Goal: Information Seeking & Learning: Understand process/instructions

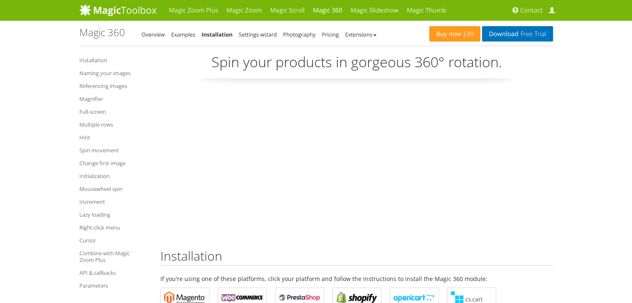
click at [215, 35] on link "Installation" at bounding box center [217, 34] width 31 height 7
click at [209, 35] on link "Installation" at bounding box center [217, 34] width 31 height 7
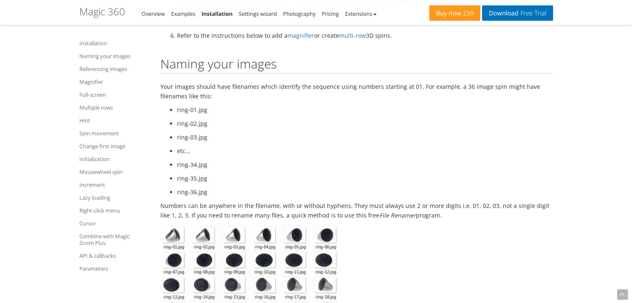
scroll to position [748, 0]
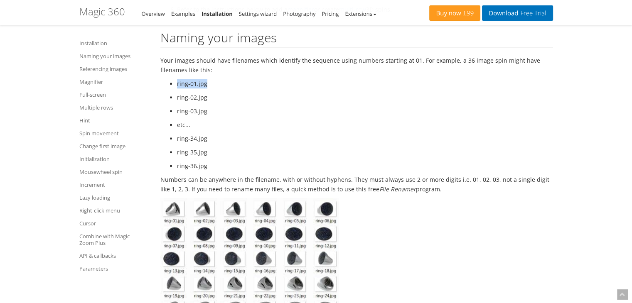
drag, startPoint x: 175, startPoint y: 84, endPoint x: 202, endPoint y: 99, distance: 30.9
click at [212, 86] on ul "ring-01.jpg ring-02.jpg ring-03.jpg etc... ring-34.jpg ring-35.jpg ring-36.jpg" at bounding box center [356, 125] width 393 height 92
drag, startPoint x: 172, startPoint y: 99, endPoint x: 202, endPoint y: 100, distance: 30.0
click at [202, 99] on li "ring-02.jpg" at bounding box center [365, 98] width 376 height 10
drag, startPoint x: 179, startPoint y: 115, endPoint x: 203, endPoint y: 113, distance: 24.2
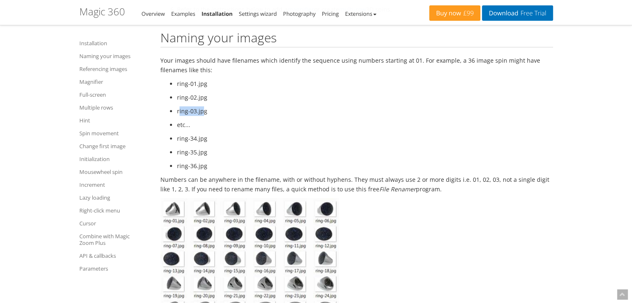
click at [203, 113] on li "ring-03.jpg" at bounding box center [365, 111] width 376 height 10
drag, startPoint x: 183, startPoint y: 137, endPoint x: 216, endPoint y: 143, distance: 33.9
click at [215, 143] on li "ring-34.jpg" at bounding box center [365, 139] width 376 height 10
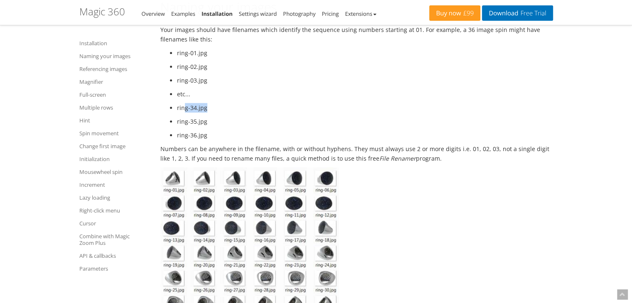
scroll to position [831, 0]
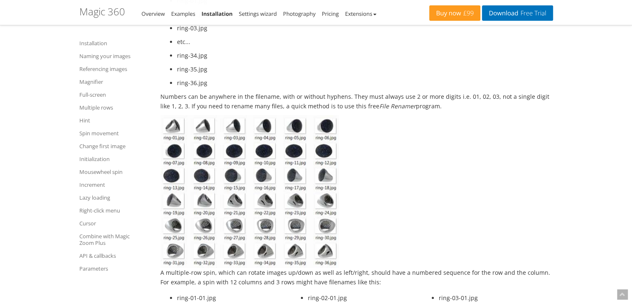
click at [244, 76] on ul "ring-01.jpg ring-02.jpg ring-03.jpg etc... ring-34.jpg ring-35.jpg ring-36.jpg" at bounding box center [356, 42] width 393 height 92
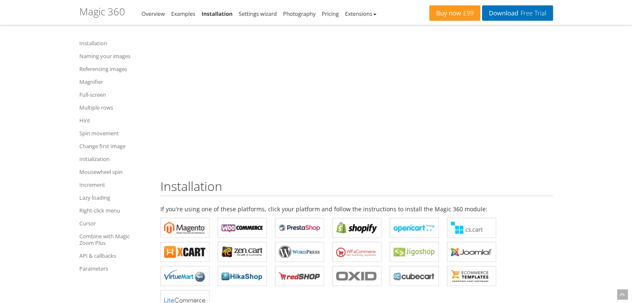
scroll to position [0, 0]
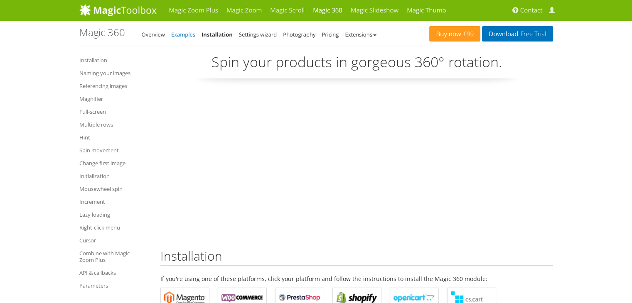
click at [183, 35] on link "Examples" at bounding box center [183, 34] width 24 height 7
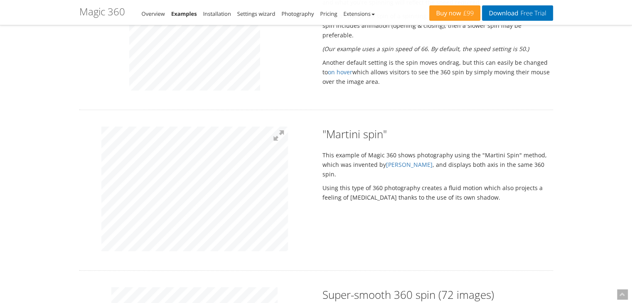
scroll to position [665, 0]
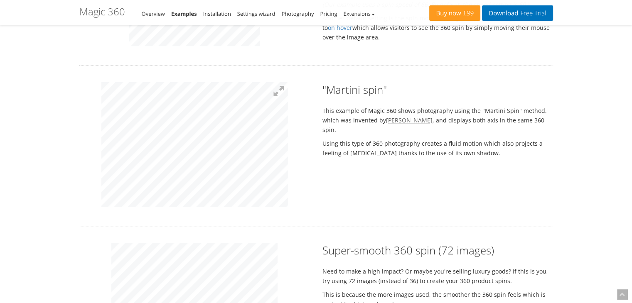
click at [403, 122] on link "Karl Martini" at bounding box center [409, 120] width 47 height 8
click at [409, 120] on link "Karl Martini" at bounding box center [409, 120] width 47 height 8
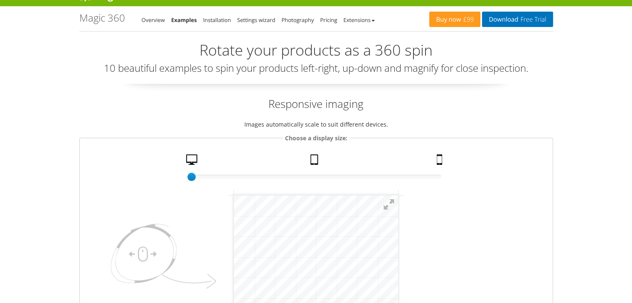
scroll to position [0, 0]
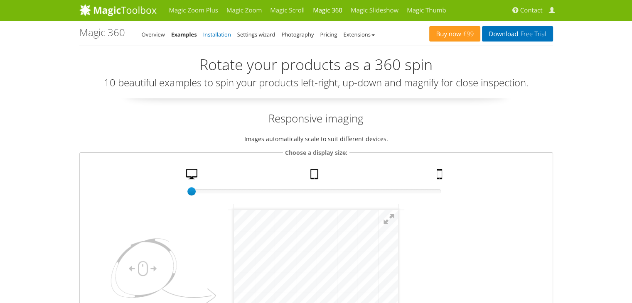
click at [208, 35] on link "Installation" at bounding box center [217, 34] width 28 height 7
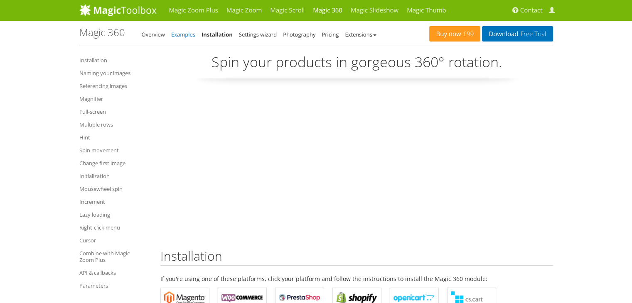
click at [177, 32] on link "Examples" at bounding box center [183, 34] width 24 height 7
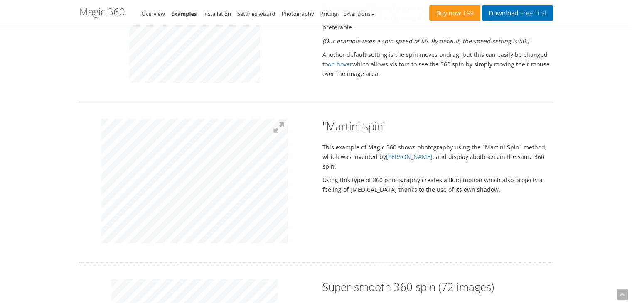
scroll to position [665, 0]
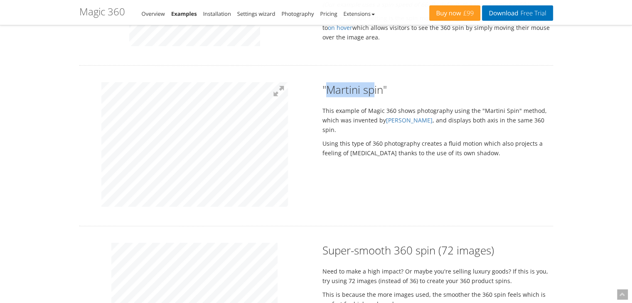
drag, startPoint x: 326, startPoint y: 90, endPoint x: 372, endPoint y: 86, distance: 45.8
click at [372, 86] on h2 ""Martini spin"" at bounding box center [438, 89] width 231 height 15
click at [433, 99] on div ""Martini spin" This example of Magic 360 shows photography using the "Martini S…" at bounding box center [437, 121] width 243 height 79
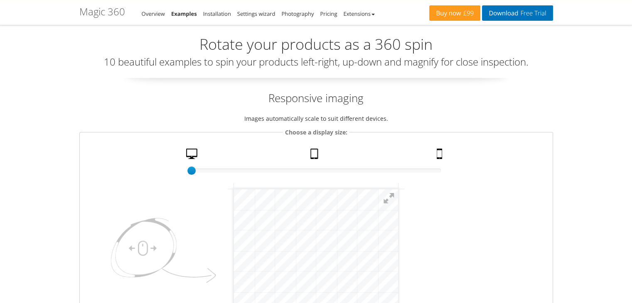
scroll to position [0, 0]
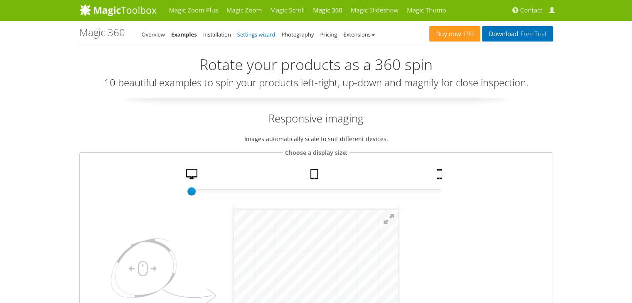
click at [267, 35] on link "Settings wizard" at bounding box center [256, 34] width 38 height 7
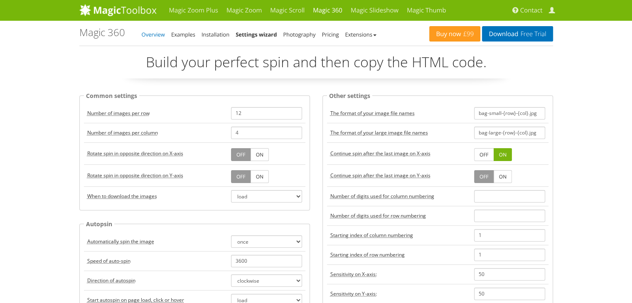
click at [159, 35] on link "Overview" at bounding box center [153, 34] width 23 height 7
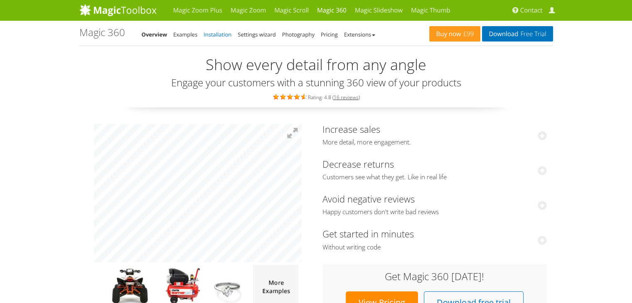
click at [214, 32] on link "Installation" at bounding box center [218, 34] width 28 height 7
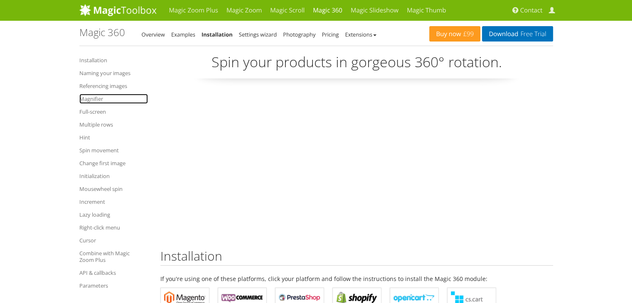
click at [99, 98] on link "Magnifier" at bounding box center [113, 99] width 69 height 10
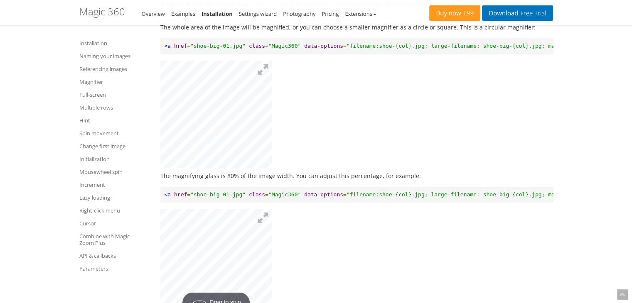
scroll to position [1564, 0]
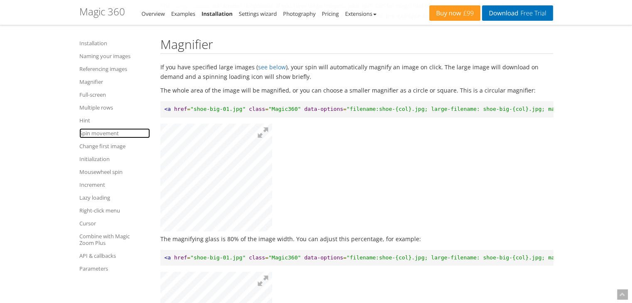
click at [108, 132] on link "Spin movement" at bounding box center [114, 133] width 71 height 10
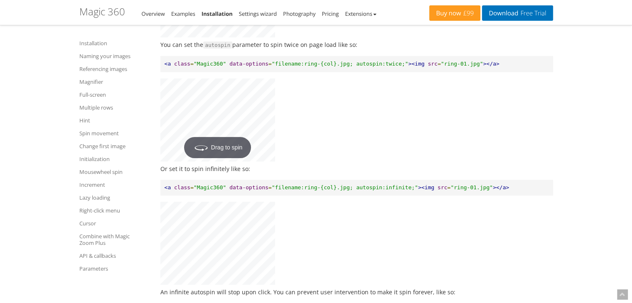
scroll to position [3432, 0]
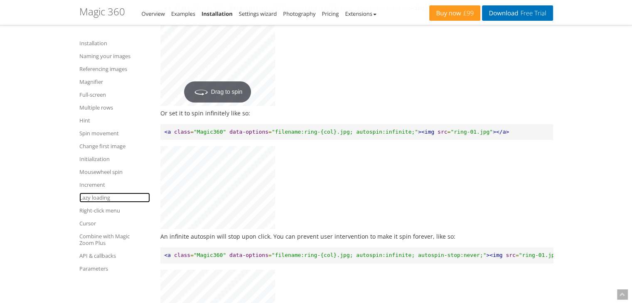
click at [98, 197] on link "Lazy loading" at bounding box center [114, 198] width 71 height 10
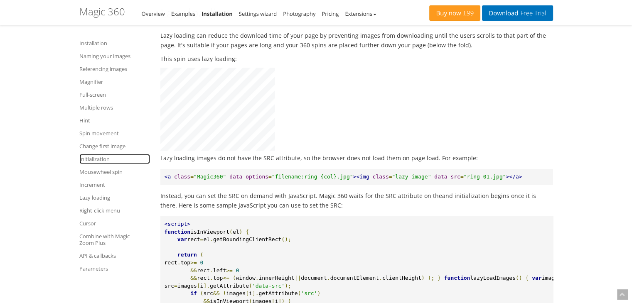
click at [98, 162] on link "Initialization" at bounding box center [114, 159] width 71 height 10
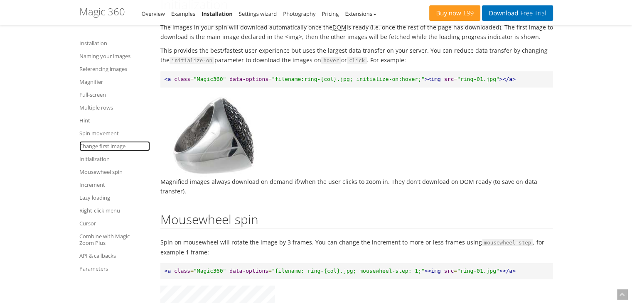
click at [99, 150] on link "Change first image" at bounding box center [114, 146] width 71 height 10
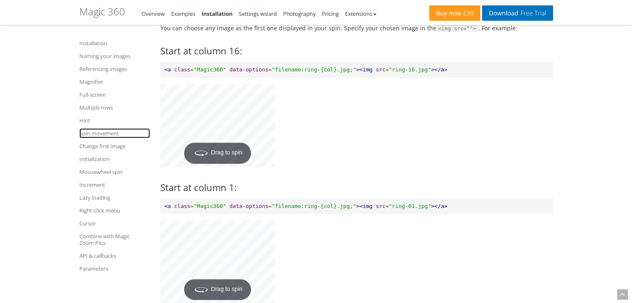
click at [100, 137] on link "Spin movement" at bounding box center [114, 133] width 71 height 10
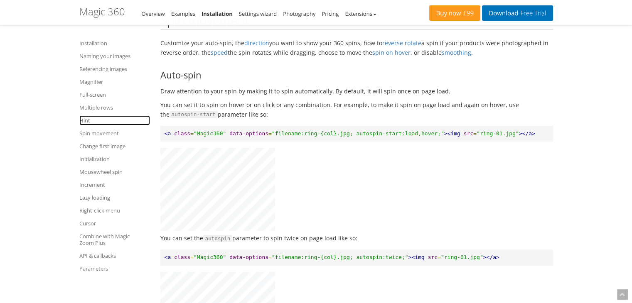
click at [91, 120] on link "Hint" at bounding box center [114, 121] width 71 height 10
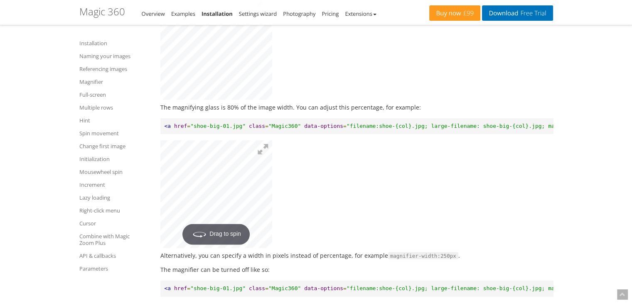
scroll to position [1627, 0]
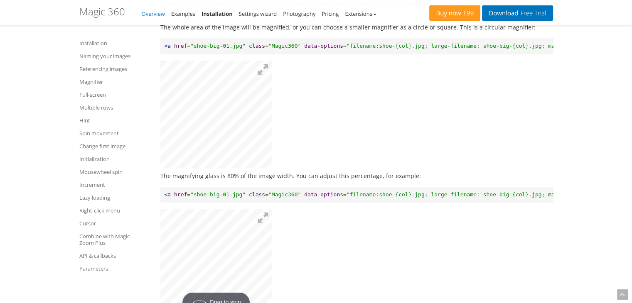
click at [155, 12] on link "Overview" at bounding box center [153, 13] width 23 height 7
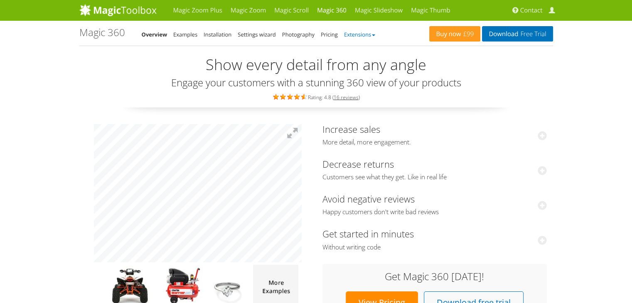
click at [351, 36] on link "Extensions" at bounding box center [359, 34] width 31 height 7
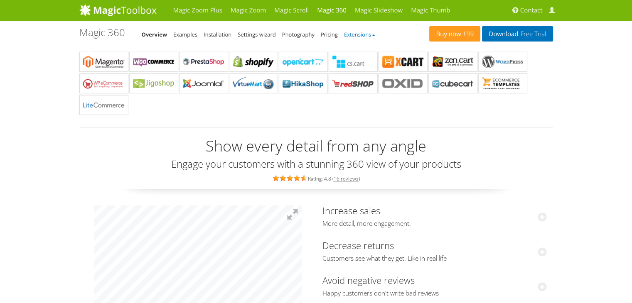
drag, startPoint x: 351, startPoint y: 36, endPoint x: 347, endPoint y: 37, distance: 4.2
click at [351, 36] on link "Extensions" at bounding box center [359, 34] width 31 height 7
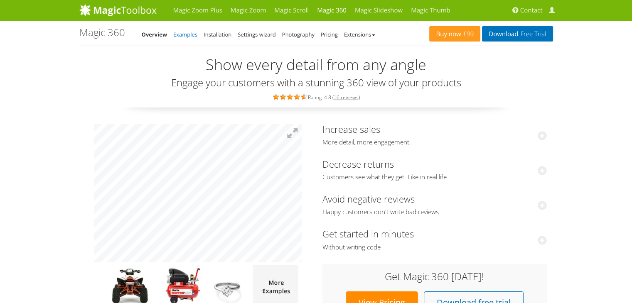
click at [180, 34] on link "Examples" at bounding box center [185, 34] width 24 height 7
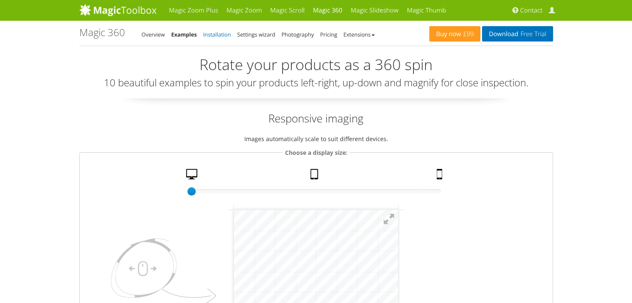
click at [223, 34] on link "Installation" at bounding box center [217, 34] width 28 height 7
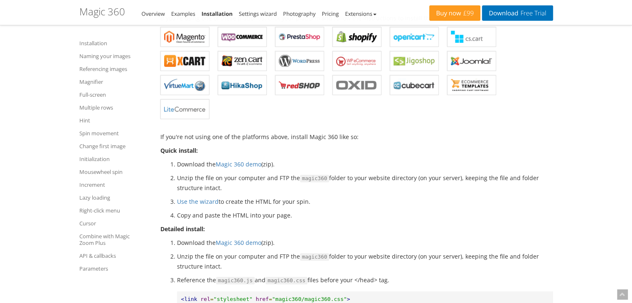
scroll to position [208, 0]
